Goal: Task Accomplishment & Management: Manage account settings

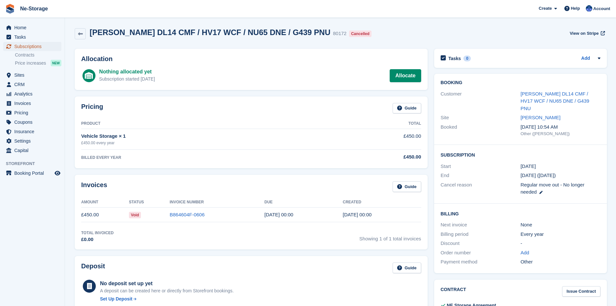
click at [39, 45] on span "Subscriptions" at bounding box center [33, 46] width 39 height 9
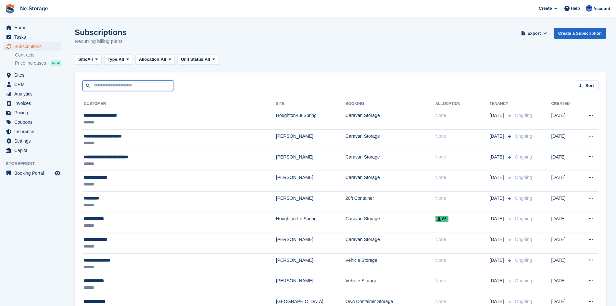
drag, startPoint x: 116, startPoint y: 87, endPoint x: 129, endPoint y: 87, distance: 12.3
click at [116, 87] on input "text" at bounding box center [128, 85] width 91 height 11
type input "********"
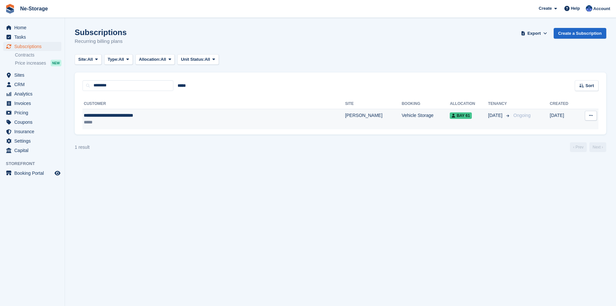
click at [345, 114] on td "[PERSON_NAME]" at bounding box center [373, 119] width 57 height 20
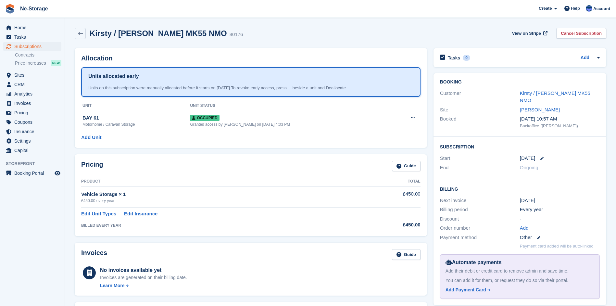
scroll to position [32, 0]
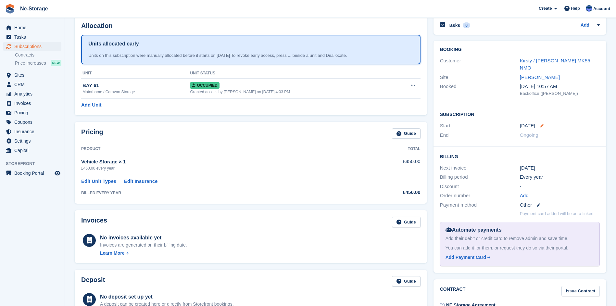
click at [541, 124] on icon at bounding box center [542, 125] width 3 height 3
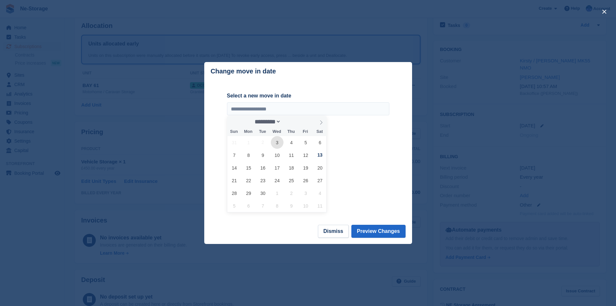
click at [279, 141] on span "3" at bounding box center [277, 142] width 13 height 13
type input "**********"
click at [384, 232] on button "Preview Changes" at bounding box center [379, 231] width 54 height 13
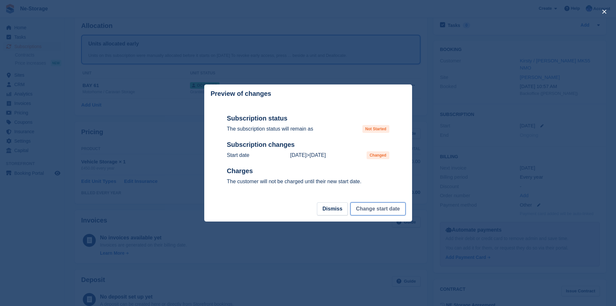
click at [384, 208] on button "Change start date" at bounding box center [378, 208] width 55 height 13
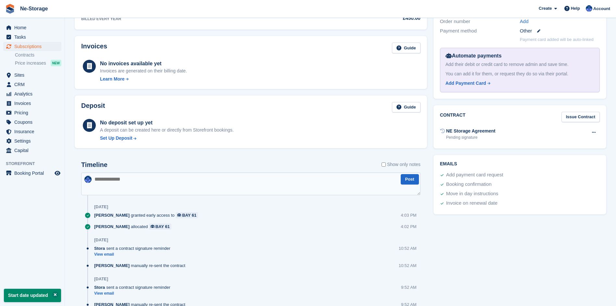
scroll to position [227, 0]
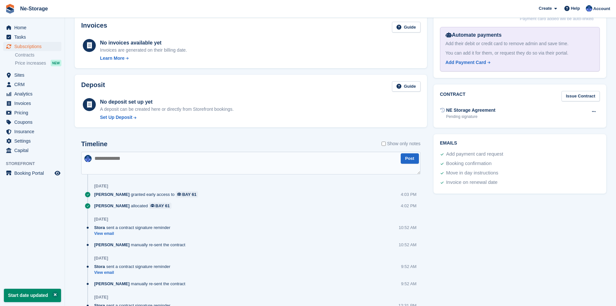
click at [108, 165] on textarea at bounding box center [251, 163] width 340 height 23
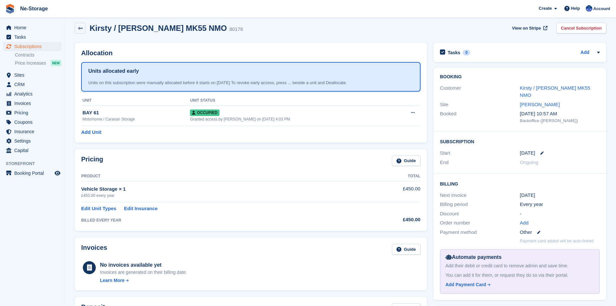
scroll to position [0, 0]
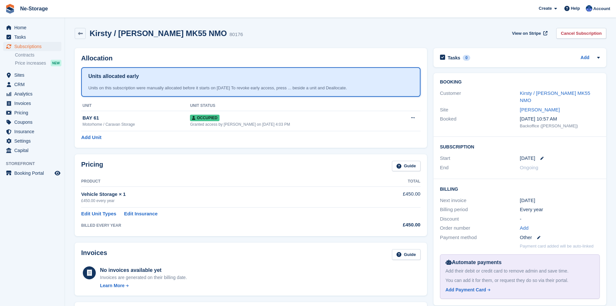
type textarea "**********"
click at [537, 155] on div "3 Sep" at bounding box center [560, 158] width 80 height 7
click at [541, 157] on icon at bounding box center [542, 158] width 3 height 3
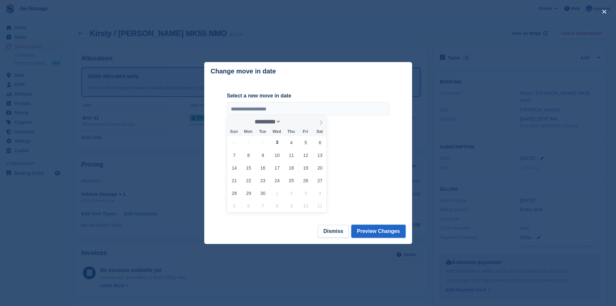
click at [391, 229] on button "Preview Changes" at bounding box center [379, 231] width 54 height 13
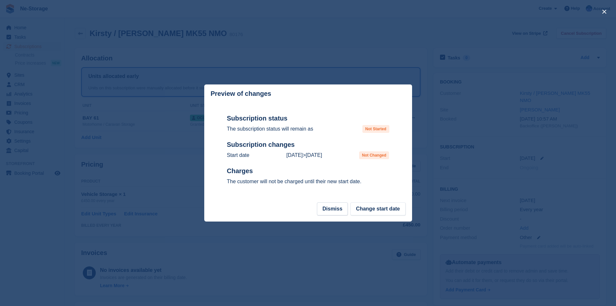
click at [430, 173] on div at bounding box center [308, 153] width 616 height 306
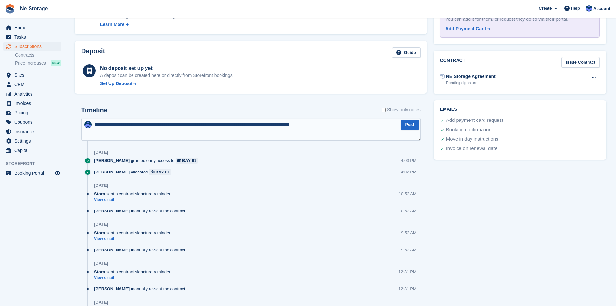
scroll to position [195, 0]
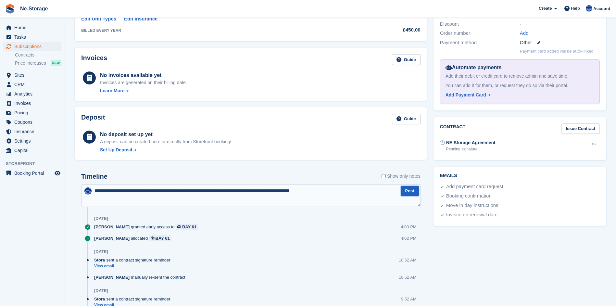
click at [412, 192] on button "Post" at bounding box center [410, 191] width 18 height 11
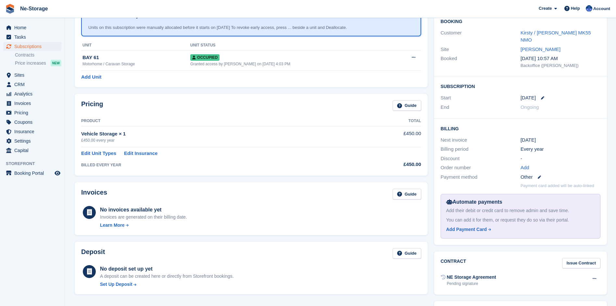
scroll to position [0, 0]
